Goal: Transaction & Acquisition: Purchase product/service

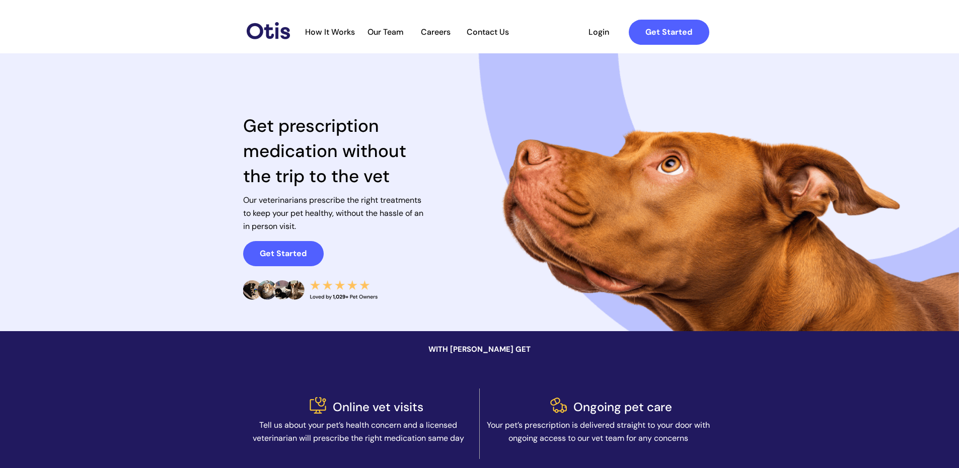
click at [597, 31] on span "Login" at bounding box center [599, 32] width 46 height 10
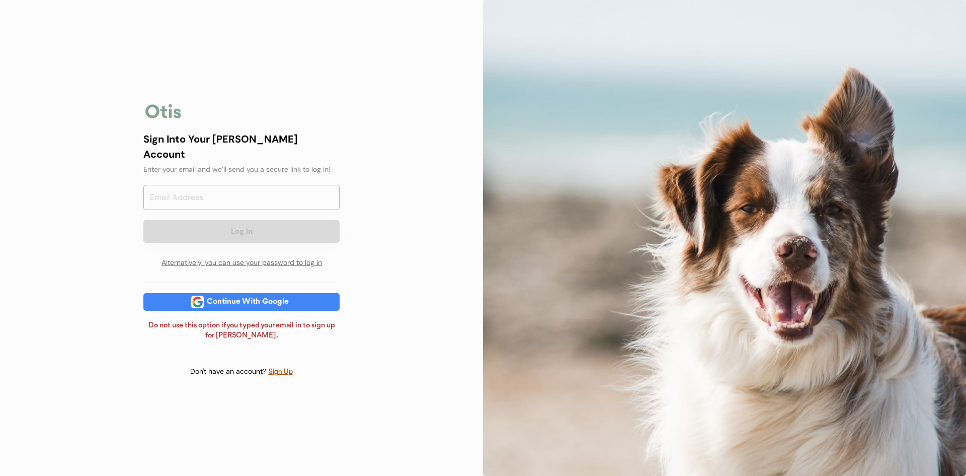
click at [238, 298] on div "Continue With Google" at bounding box center [248, 302] width 88 height 8
click at [183, 186] on input "email" at bounding box center [241, 197] width 196 height 25
type input "J"
type input "jennbennett1105@gmail.com"
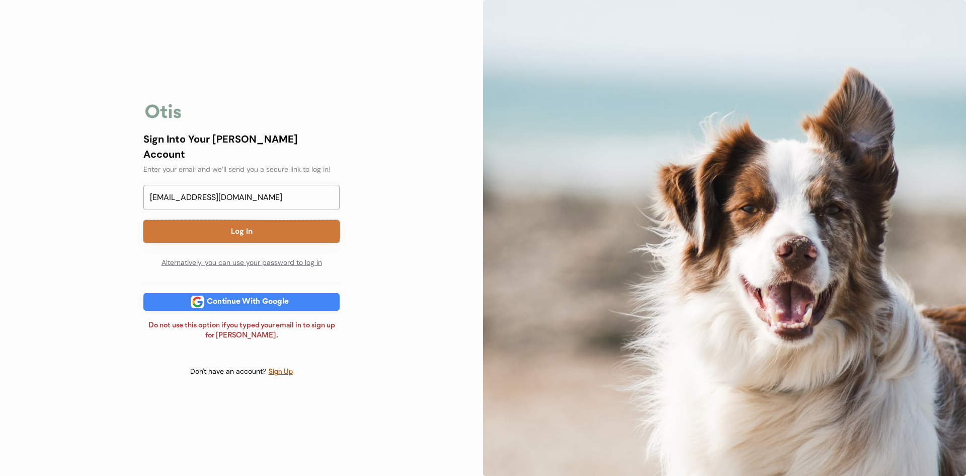
click at [226, 220] on button "Log In" at bounding box center [241, 231] width 196 height 23
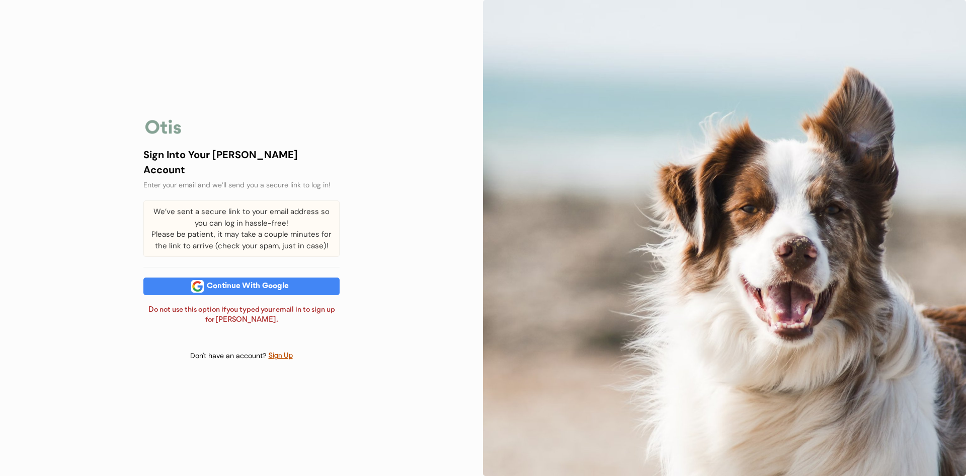
click at [233, 221] on div "We’ve sent a secure link to your email address so you can log in hassle-free! P…" at bounding box center [241, 228] width 196 height 56
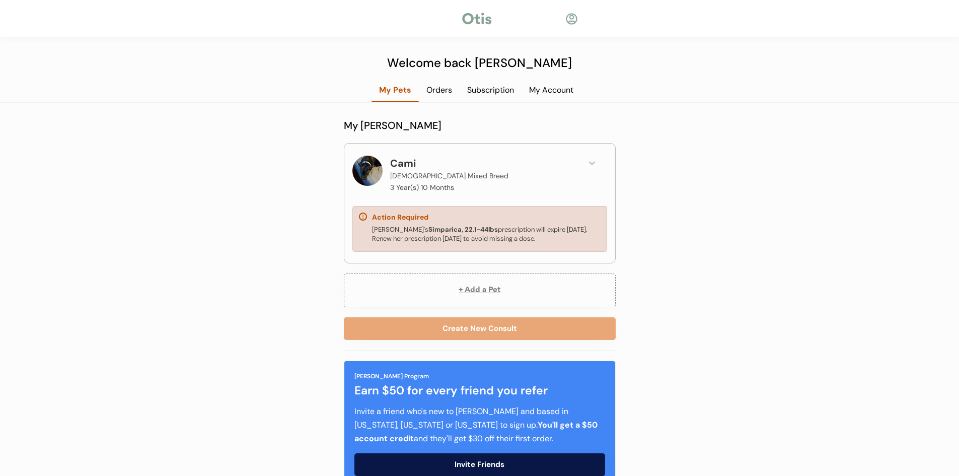
click at [470, 227] on div "Cami's Simparica, 22.1-44lbs prescription will expire October 26, 2025. Renew h…" at bounding box center [486, 234] width 229 height 18
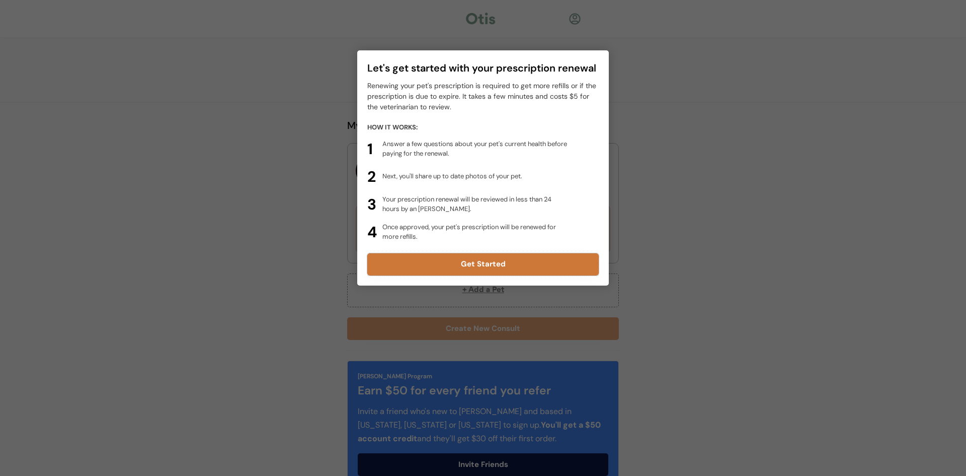
click at [479, 262] on button "Get Started" at bounding box center [483, 264] width 232 height 22
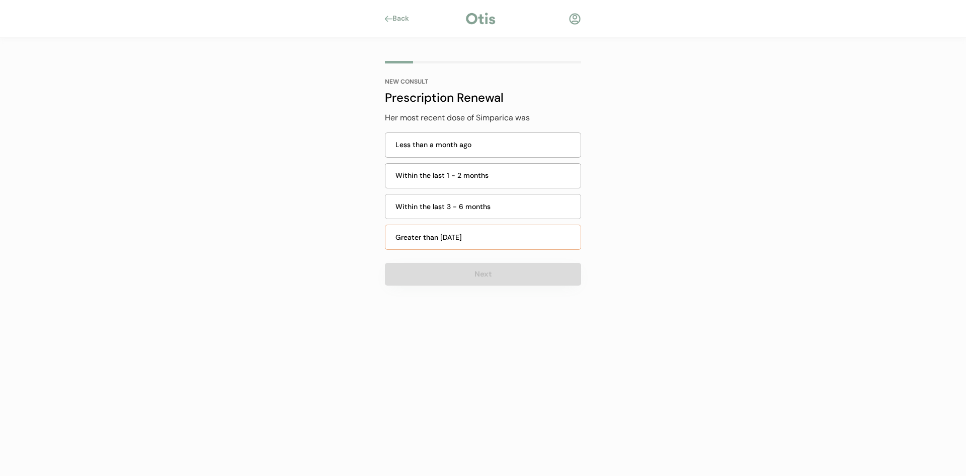
click at [447, 230] on div "Greater than 6 months ago" at bounding box center [483, 236] width 196 height 25
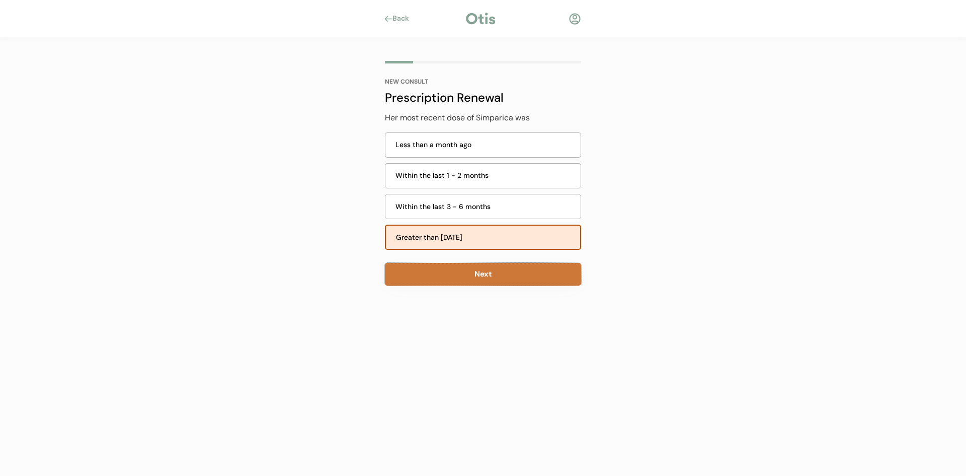
click at [464, 266] on button "Next" at bounding box center [483, 274] width 196 height 23
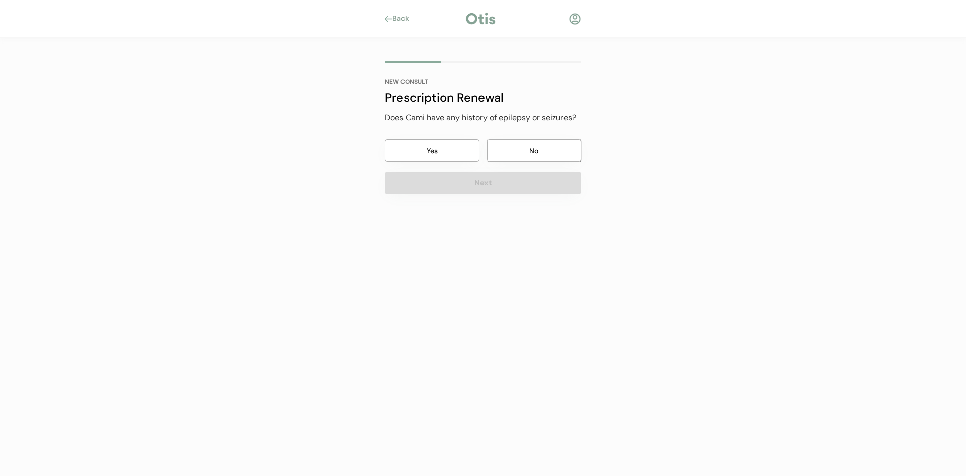
click at [528, 145] on button "No" at bounding box center [534, 150] width 95 height 23
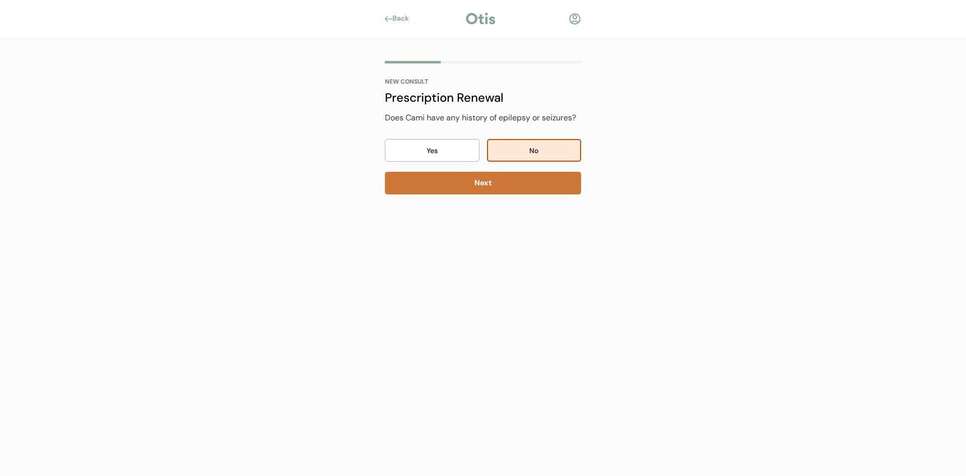
click at [483, 177] on button "Next" at bounding box center [483, 183] width 196 height 23
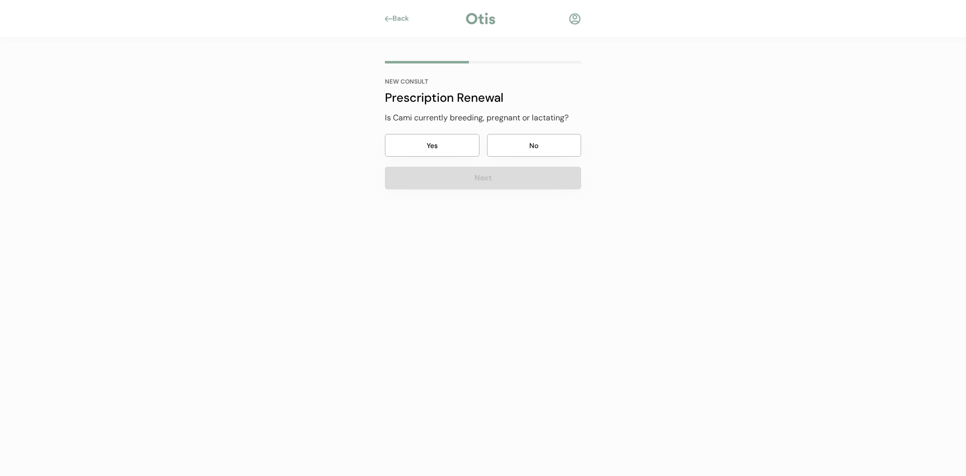
click at [531, 141] on button "No" at bounding box center [534, 145] width 95 height 23
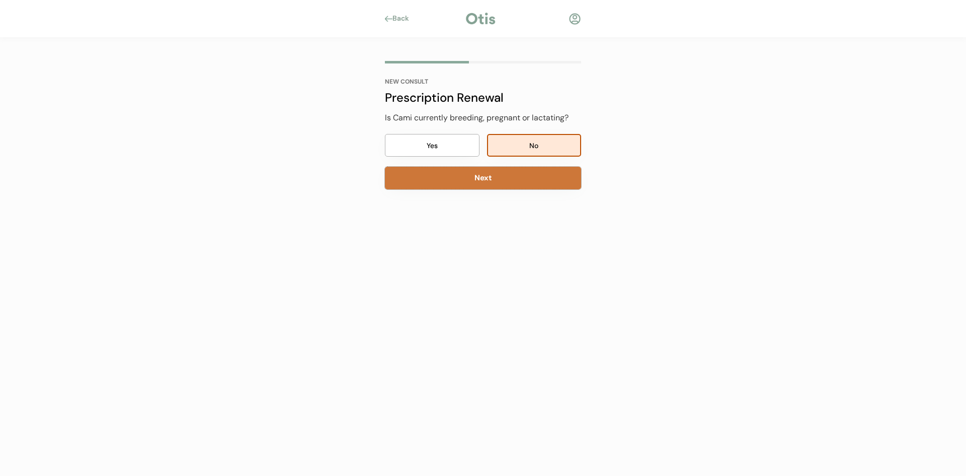
click at [473, 176] on button "Next" at bounding box center [483, 178] width 196 height 23
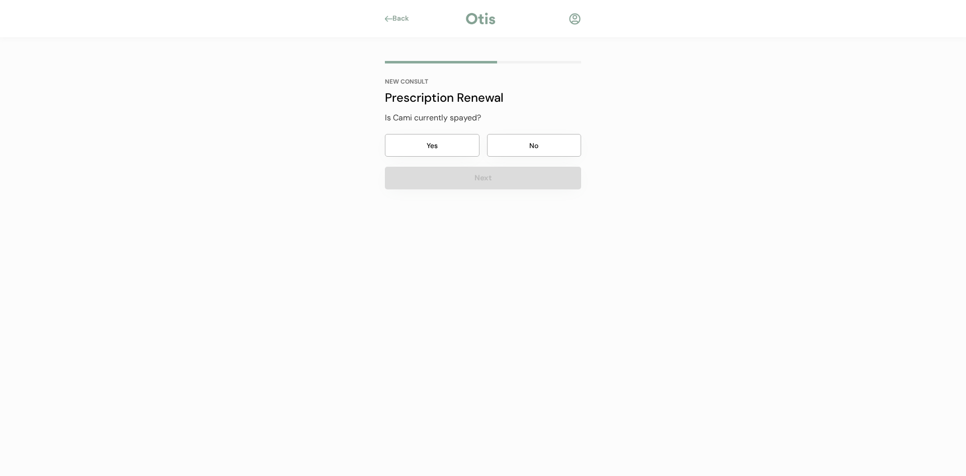
click at [446, 140] on button "Yes" at bounding box center [432, 145] width 95 height 23
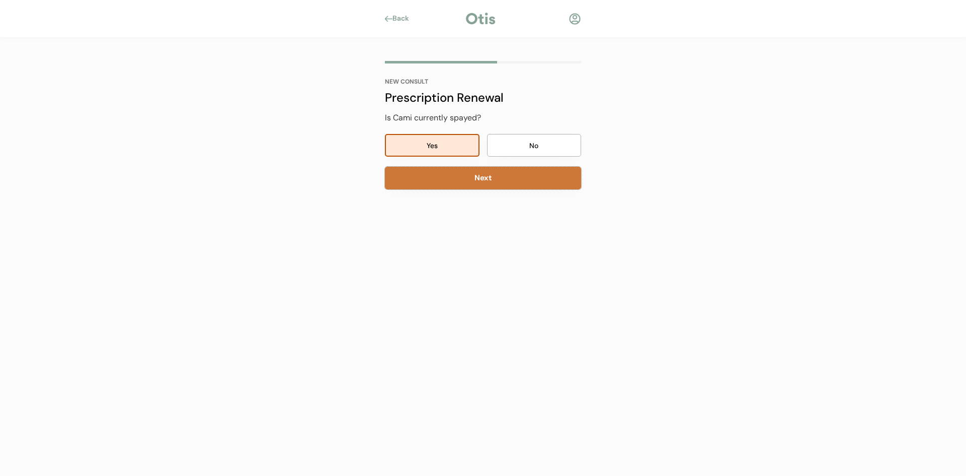
click at [480, 175] on button "Next" at bounding box center [483, 178] width 196 height 23
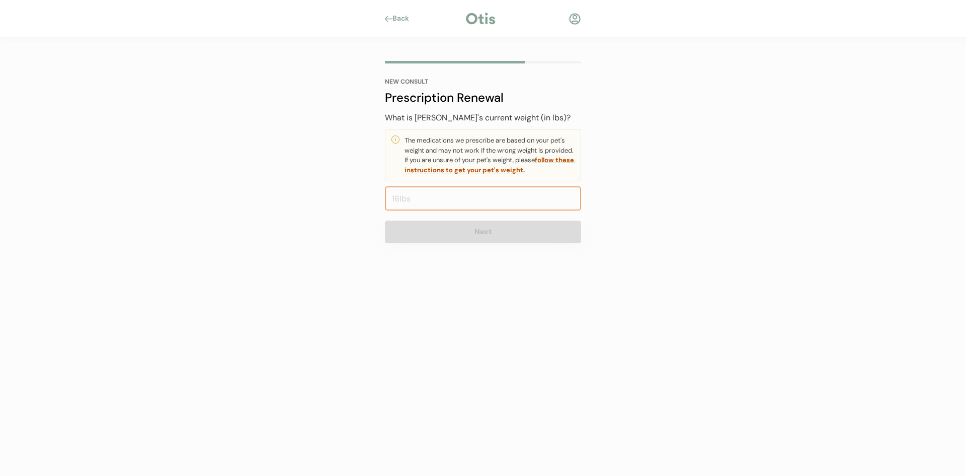
click at [470, 197] on input "input" at bounding box center [483, 198] width 196 height 24
click at [470, 198] on input "input" at bounding box center [483, 198] width 196 height 24
click at [399, 196] on input "input" at bounding box center [483, 198] width 196 height 24
click at [396, 196] on input "input" at bounding box center [483, 198] width 196 height 24
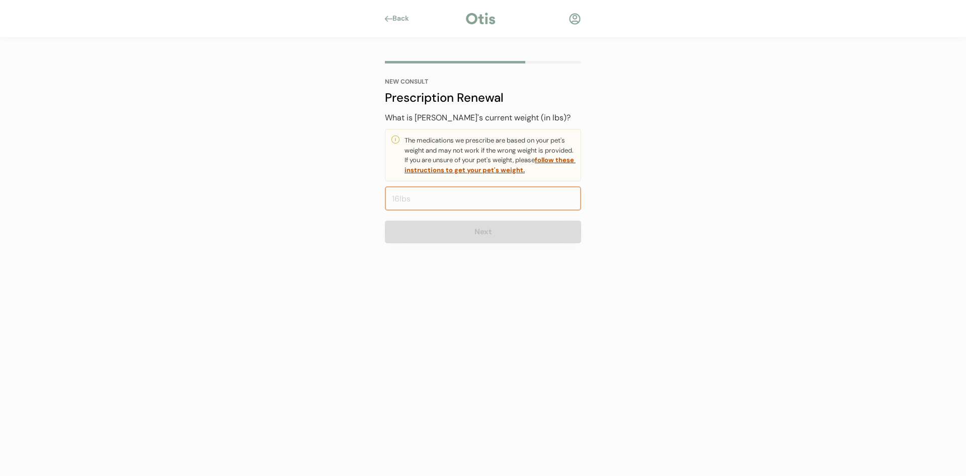
click at [395, 196] on input "input" at bounding box center [483, 198] width 196 height 24
click at [395, 195] on input "input" at bounding box center [483, 198] width 196 height 24
type input "5.0"
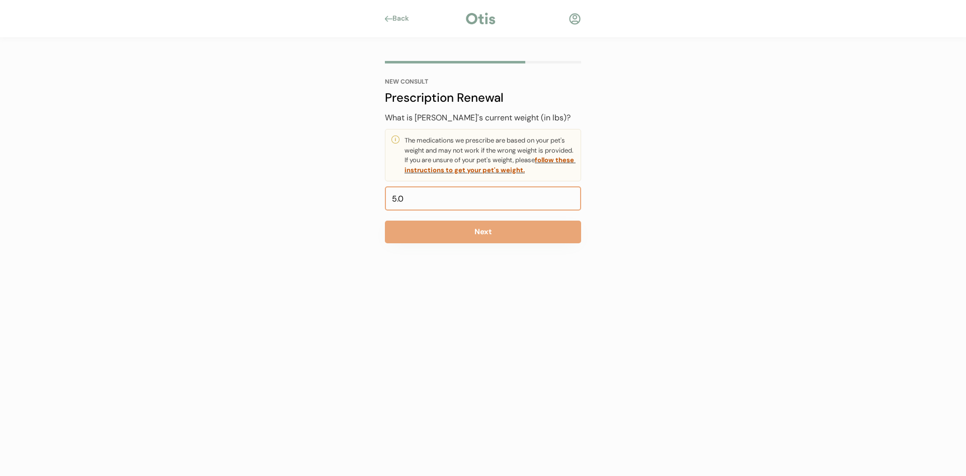
click at [395, 197] on input "input" at bounding box center [483, 198] width 196 height 24
click at [410, 198] on input "input" at bounding box center [483, 198] width 196 height 24
click at [422, 191] on input "input" at bounding box center [483, 198] width 196 height 24
click at [424, 197] on input "input" at bounding box center [483, 198] width 196 height 24
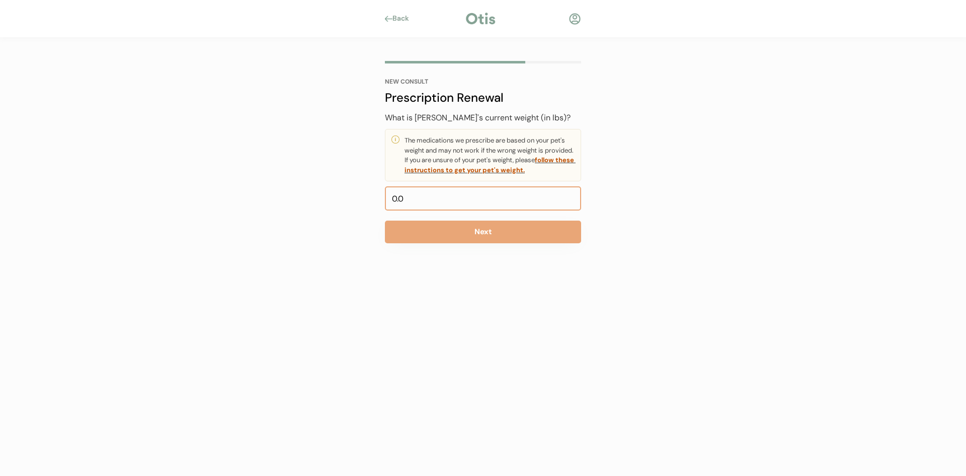
type input "0.5"
click at [396, 196] on input "input" at bounding box center [483, 198] width 196 height 24
